Goal: Task Accomplishment & Management: Complete application form

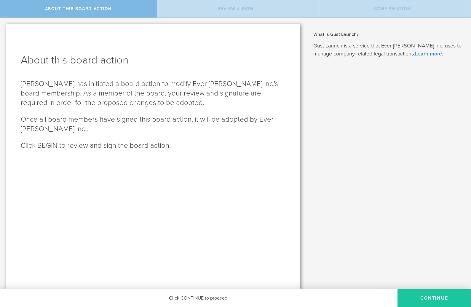
click at [429, 295] on button "Continue" at bounding box center [435, 298] width 74 height 18
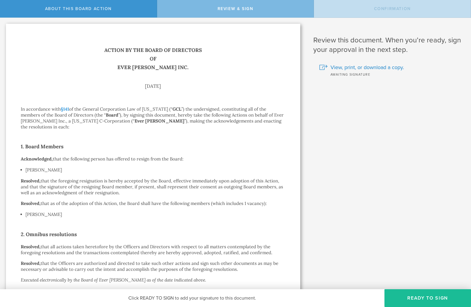
scroll to position [83, 0]
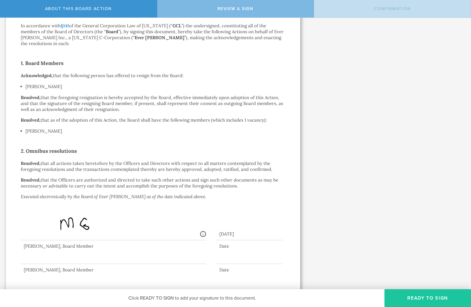
click at [423, 295] on button "Ready to Sign" at bounding box center [428, 298] width 87 height 18
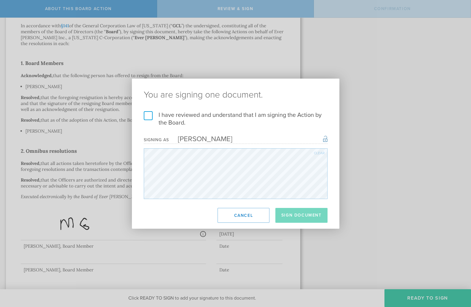
click at [150, 113] on label "I have reviewed and understand that I am signing the Action by the Board." at bounding box center [236, 118] width 184 height 15
click at [0, 0] on input "I have reviewed and understand that I am signing the Action by the Board." at bounding box center [0, 0] width 0 height 0
click at [301, 217] on button "Sign Document" at bounding box center [302, 215] width 52 height 15
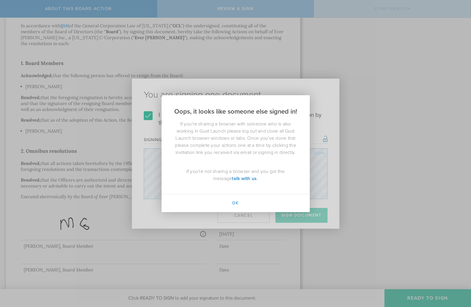
click at [376, 198] on div "Oops, it looks like someone else signed in! If you're sharing a browser with so…" at bounding box center [235, 153] width 471 height 307
